Goal: Find specific page/section: Find specific page/section

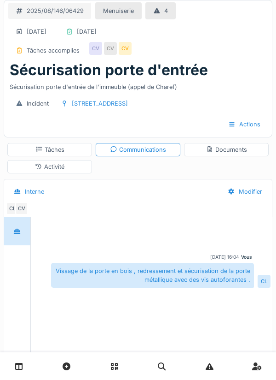
click at [234, 151] on div "Documents" at bounding box center [226, 149] width 41 height 9
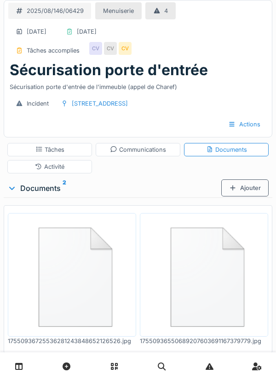
click at [83, 287] on img at bounding box center [72, 274] width 124 height 119
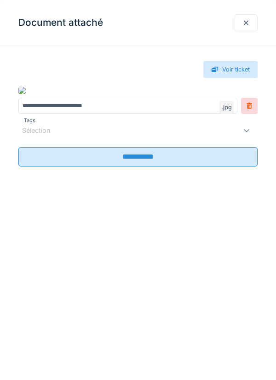
click at [246, 21] on div at bounding box center [246, 22] width 7 height 9
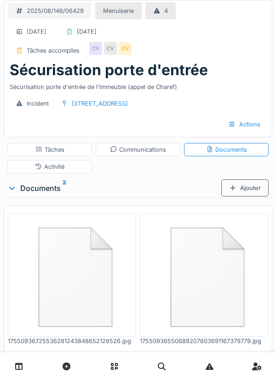
click at [210, 270] on img at bounding box center [204, 274] width 124 height 119
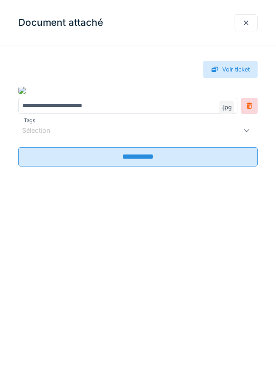
click at [247, 25] on div at bounding box center [246, 22] width 7 height 9
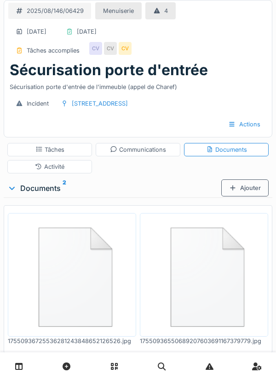
click at [200, 271] on img at bounding box center [204, 274] width 124 height 119
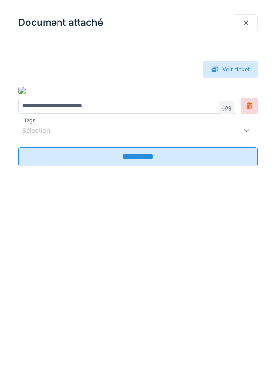
click at [141, 156] on input "**********" at bounding box center [138, 156] width 240 height 19
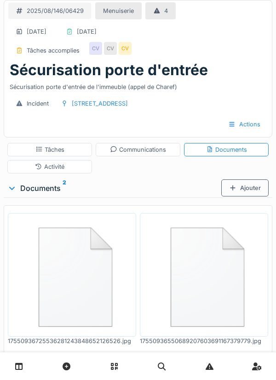
click at [71, 276] on img at bounding box center [72, 274] width 124 height 119
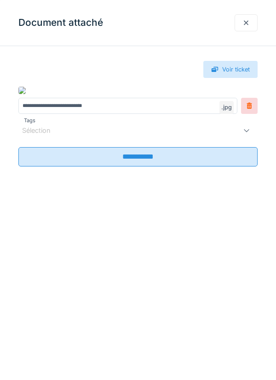
click at [146, 158] on input "**********" at bounding box center [138, 156] width 240 height 19
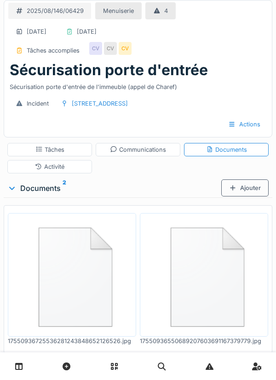
click at [203, 280] on img at bounding box center [204, 274] width 124 height 119
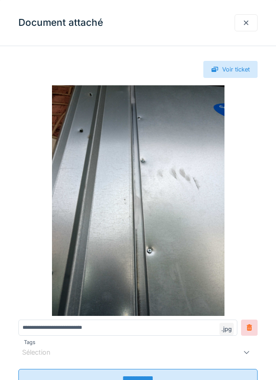
click at [243, 24] on div at bounding box center [246, 22] width 7 height 9
